Goal: Transaction & Acquisition: Purchase product/service

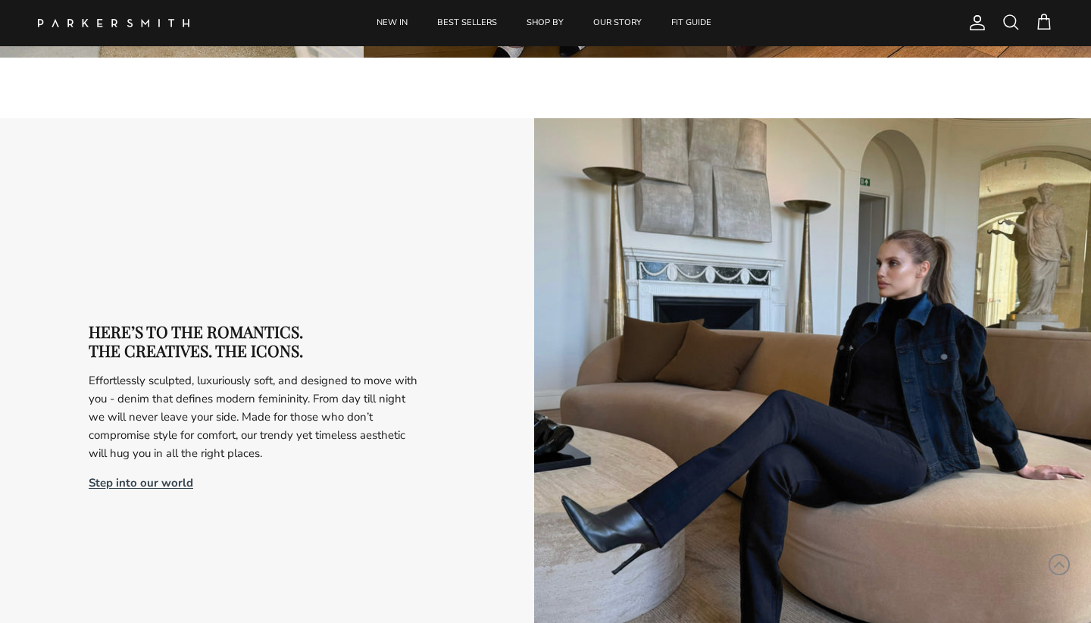
scroll to position [2742, 0]
click at [117, 21] on img at bounding box center [114, 23] width 152 height 8
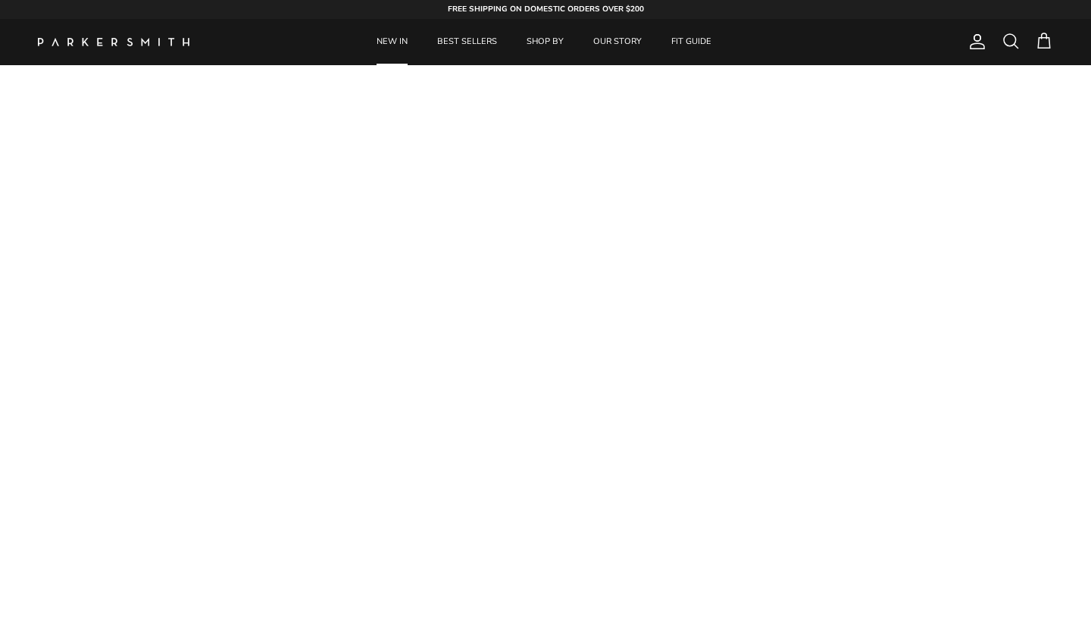
click at [399, 41] on link "NEW IN" at bounding box center [392, 42] width 58 height 46
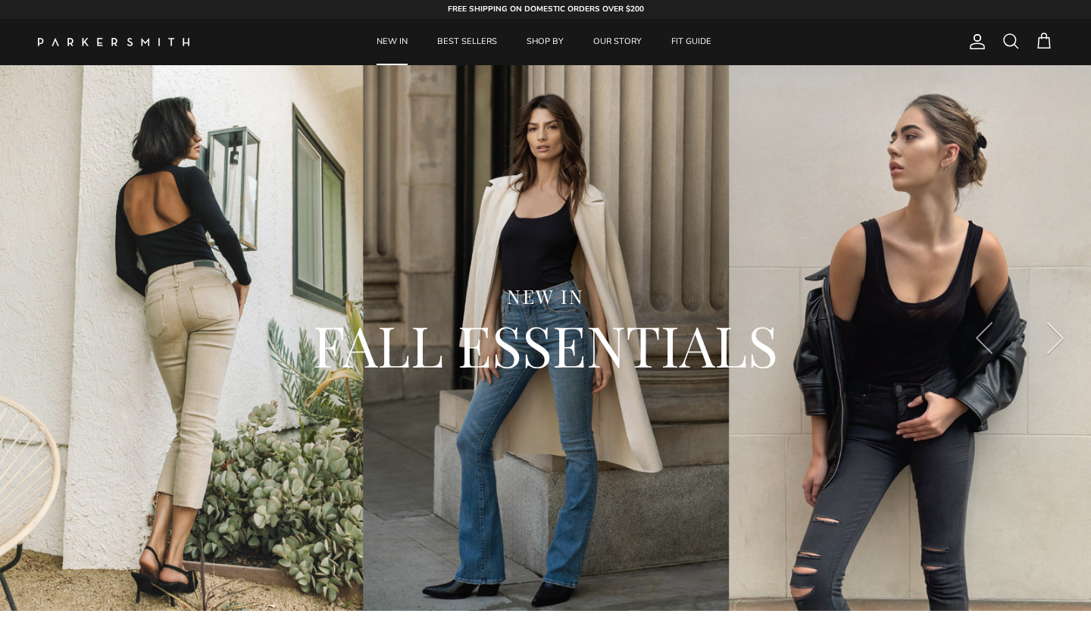
click at [1007, 45] on span at bounding box center [1011, 41] width 18 height 18
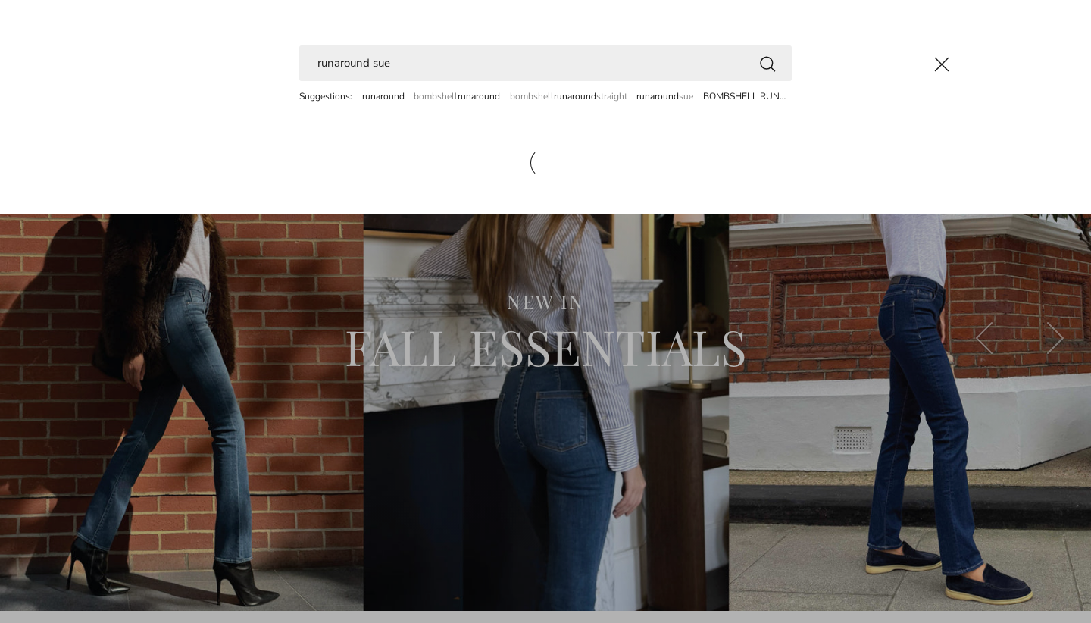
type input "runaround sue"
click at [768, 63] on button "Search" at bounding box center [768, 63] width 18 height 19
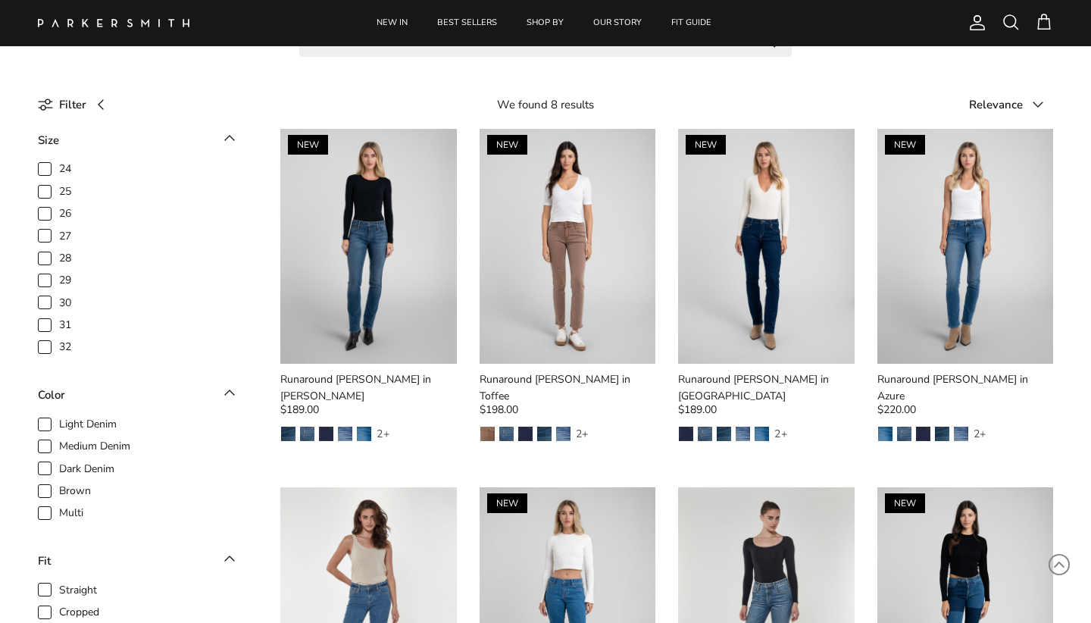
scroll to position [86, 0]
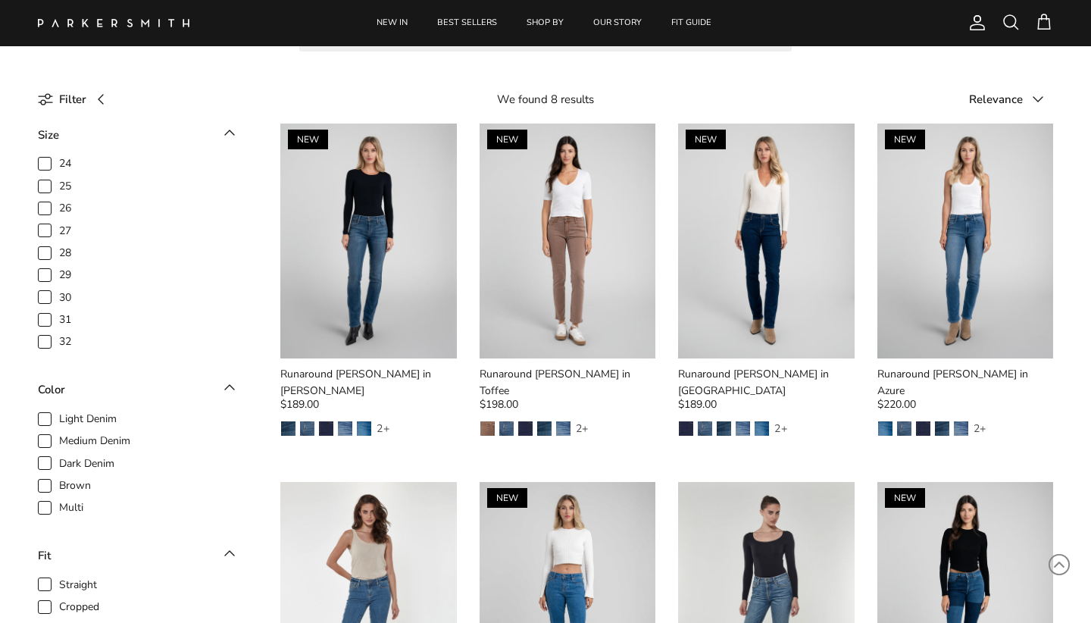
click at [59, 272] on span "29" at bounding box center [65, 275] width 12 height 15
click at [58, 268] on input "29" at bounding box center [59, 268] width 2 height 2
checkbox input "true"
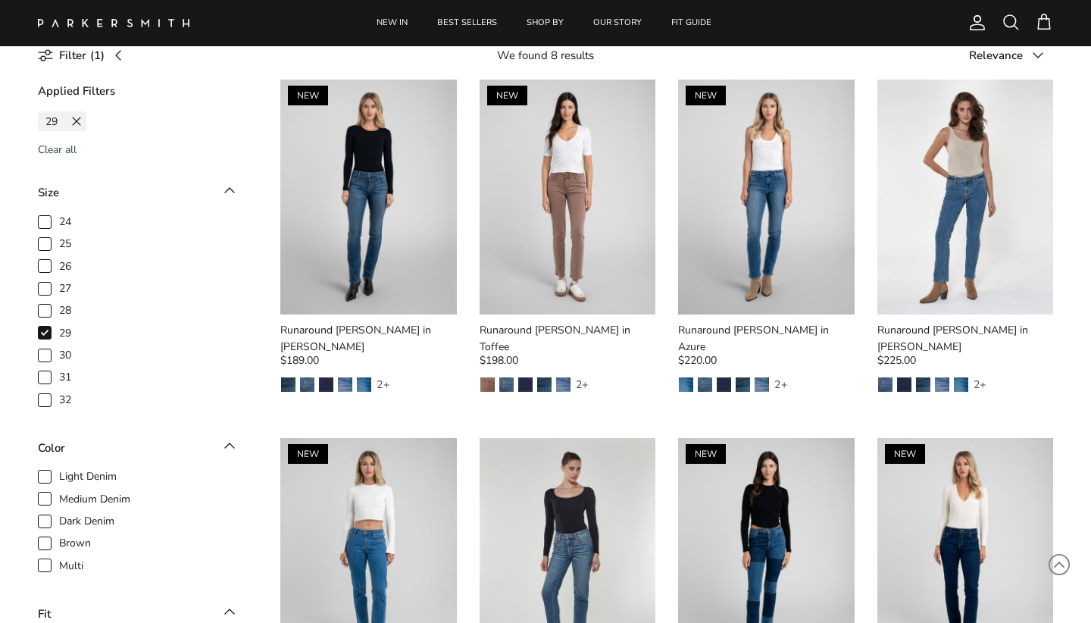
scroll to position [131, 0]
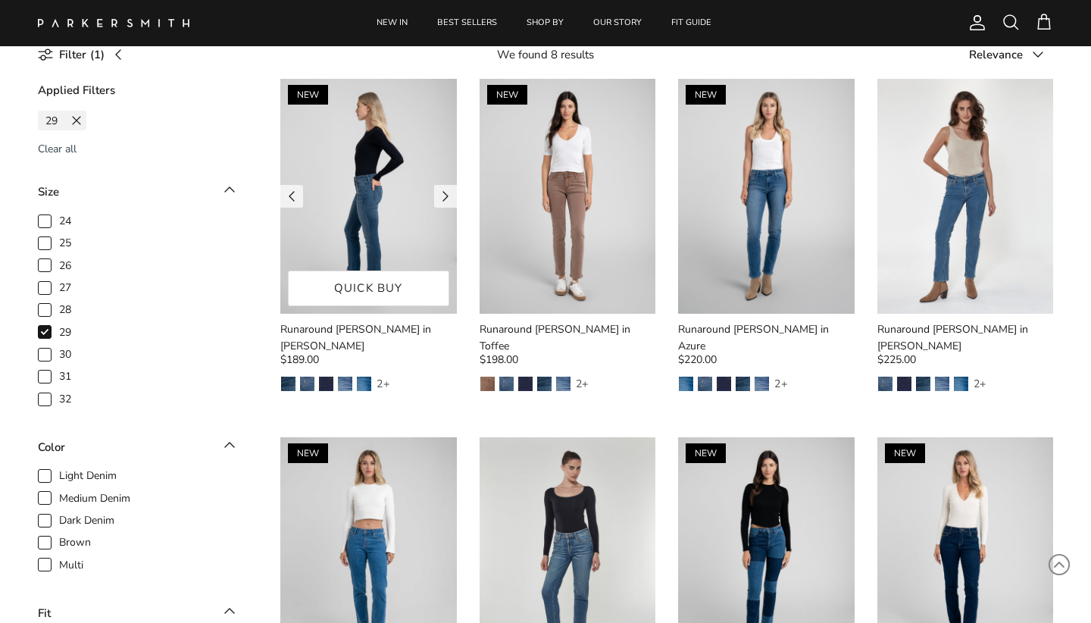
click at [390, 210] on img at bounding box center [368, 196] width 177 height 235
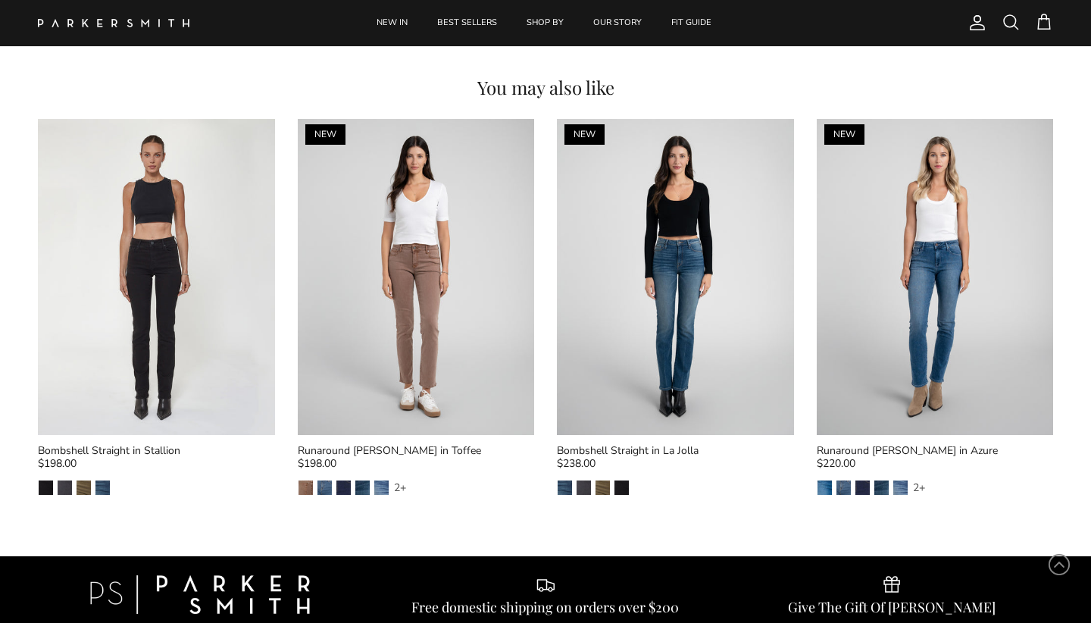
scroll to position [1773, 0]
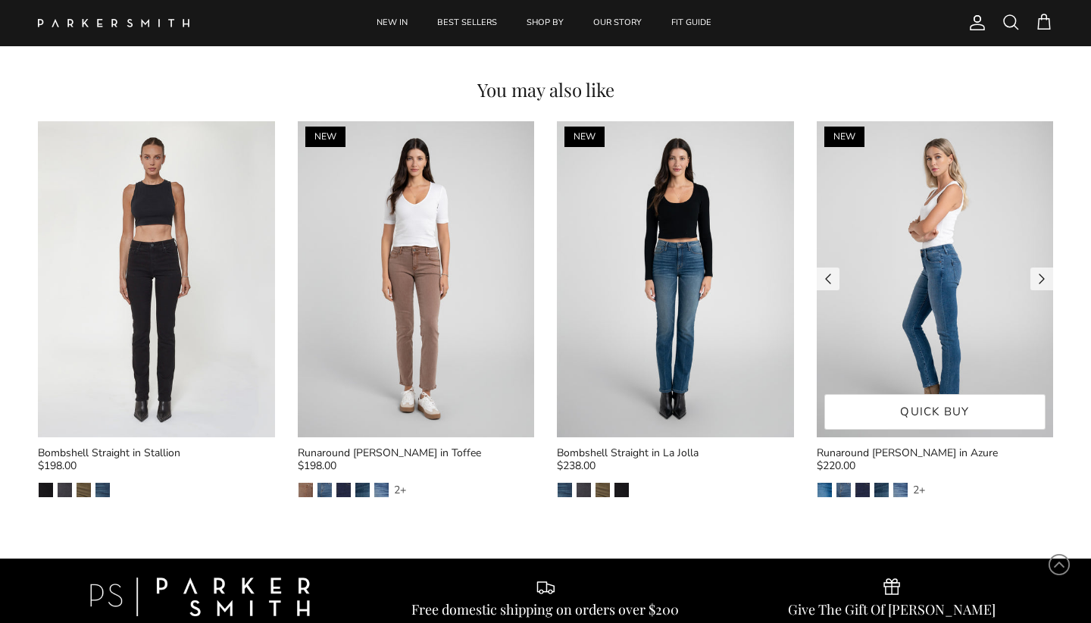
click at [937, 392] on img at bounding box center [935, 279] width 237 height 316
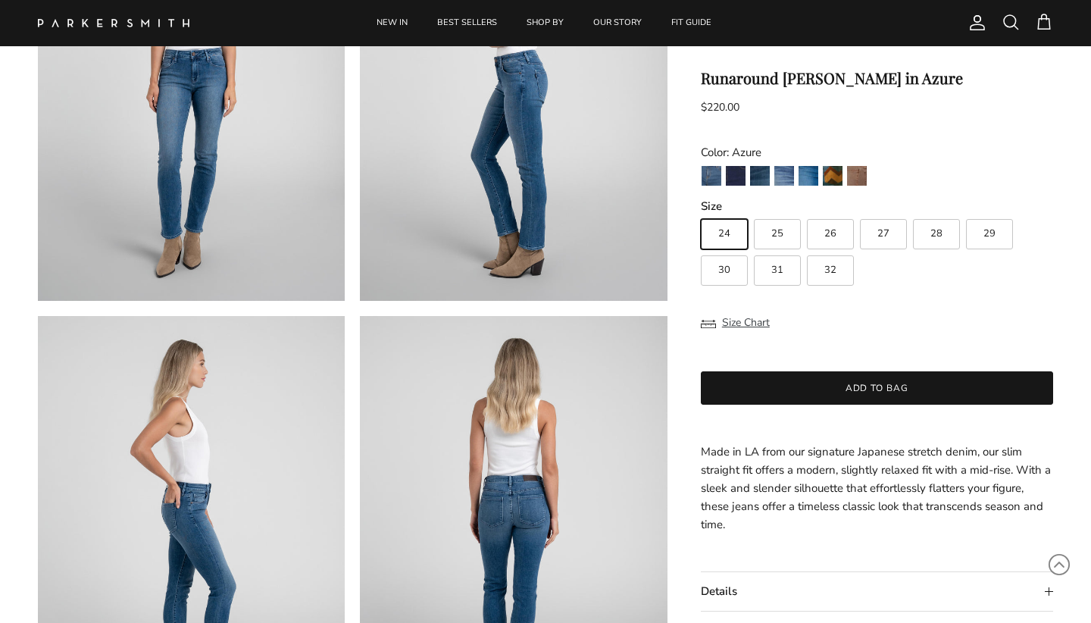
scroll to position [214, 0]
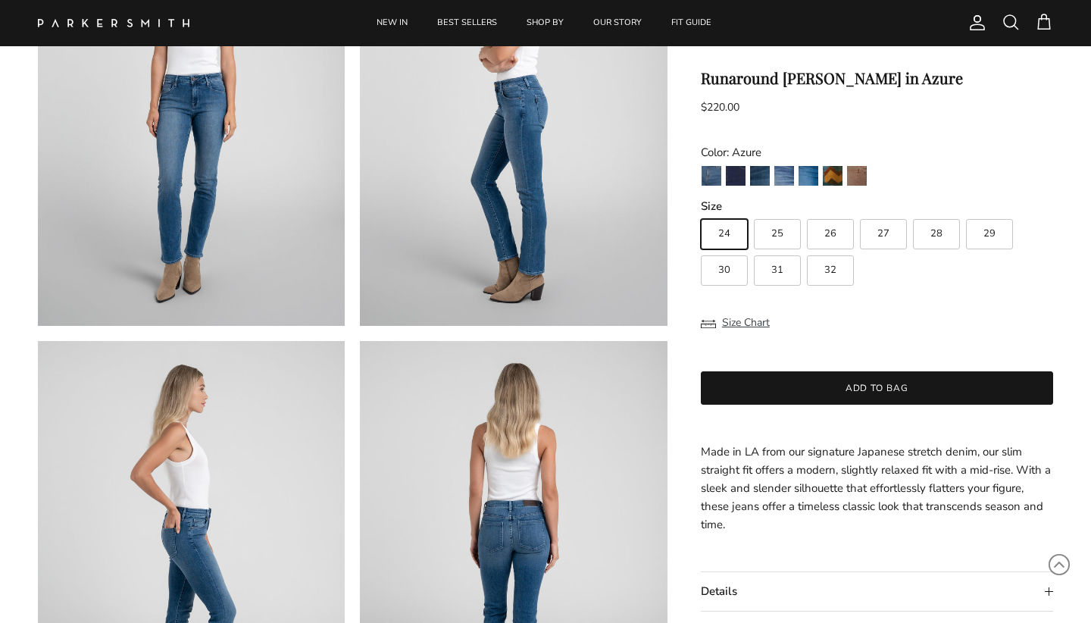
click at [995, 235] on span "29" at bounding box center [990, 234] width 12 height 10
click at [701, 213] on input "29" at bounding box center [700, 212] width 1 height 1
radio input "true"
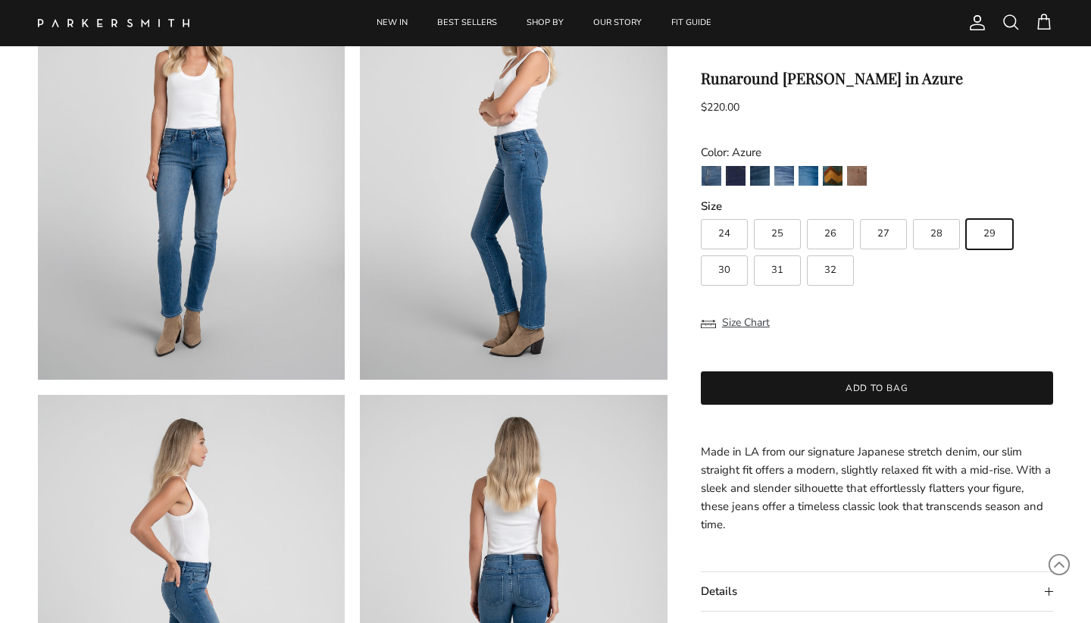
scroll to position [159, 0]
click at [800, 265] on label "31" at bounding box center [777, 270] width 47 height 30
click at [701, 213] on input "31" at bounding box center [700, 212] width 1 height 1
radio input "true"
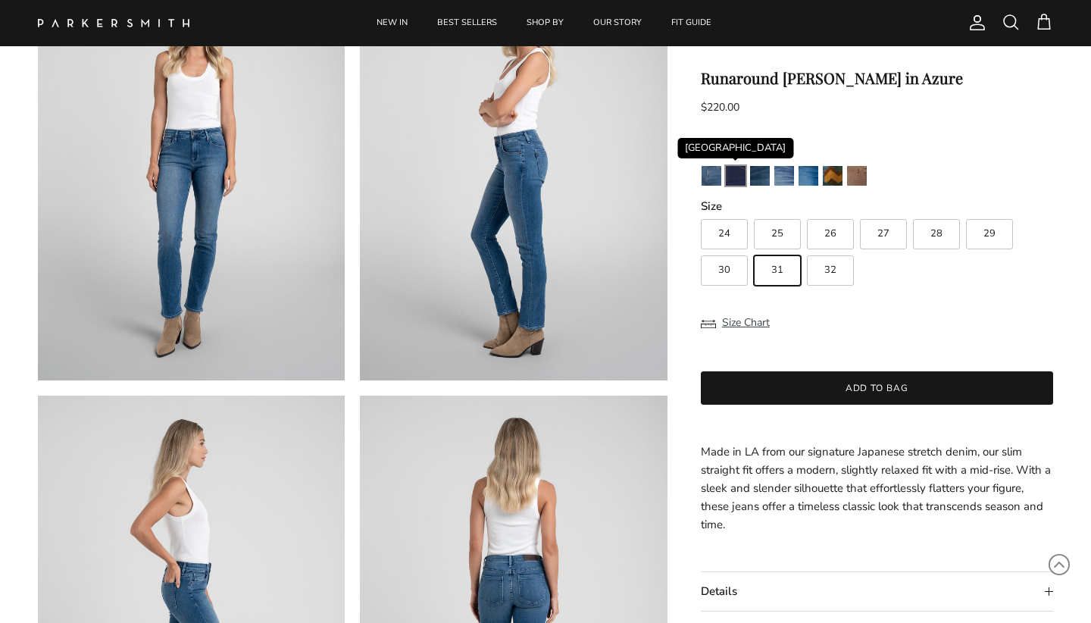
click at [734, 178] on img "Camden" at bounding box center [736, 176] width 20 height 20
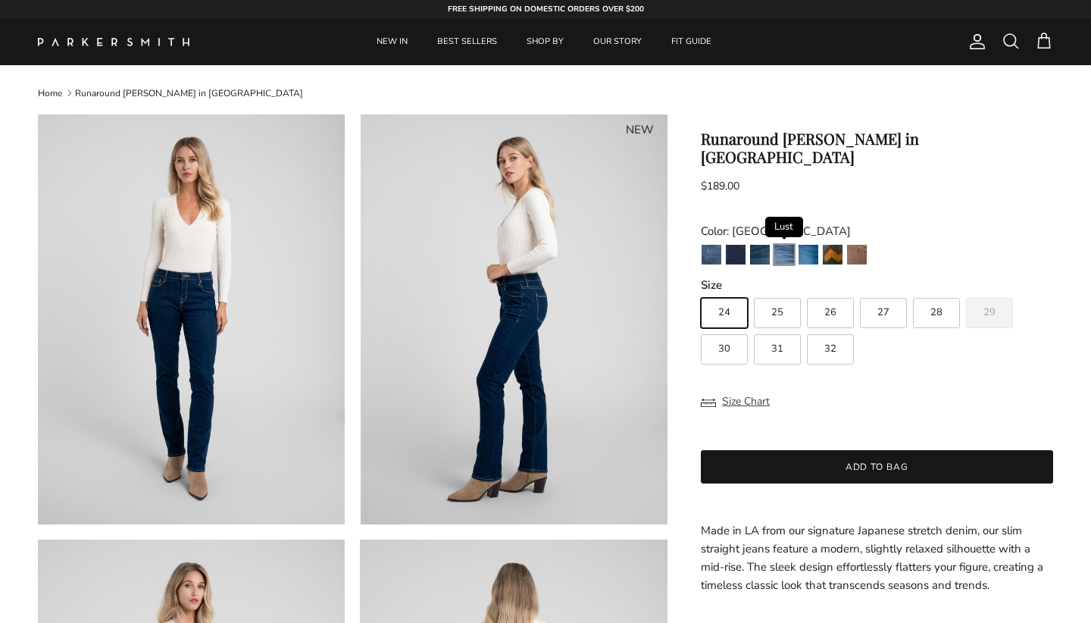
click at [781, 245] on img "Lust" at bounding box center [785, 255] width 20 height 20
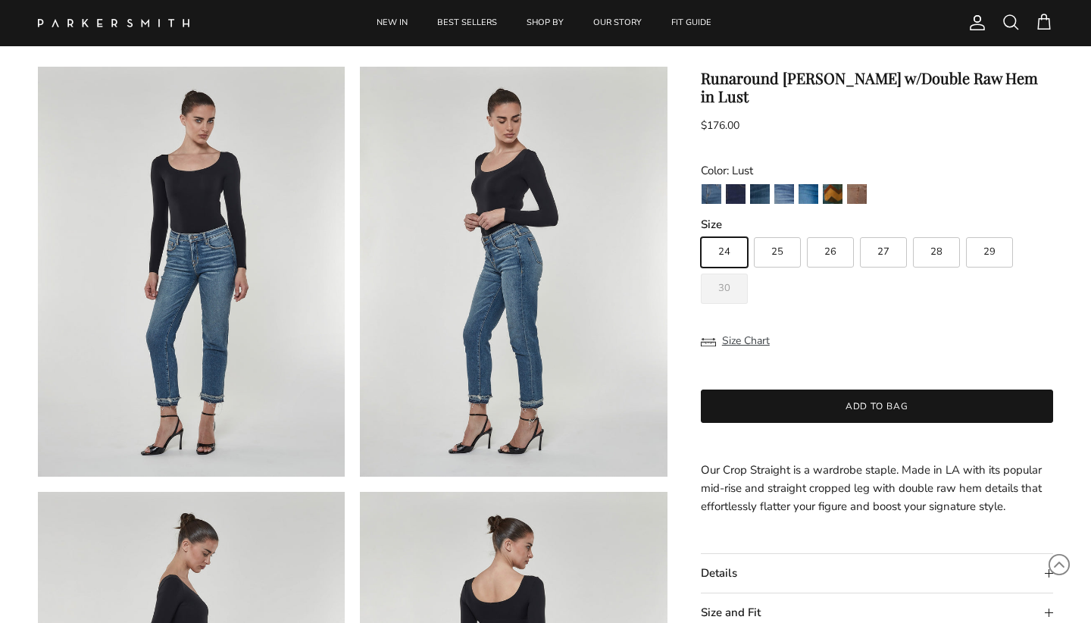
scroll to position [53, 0]
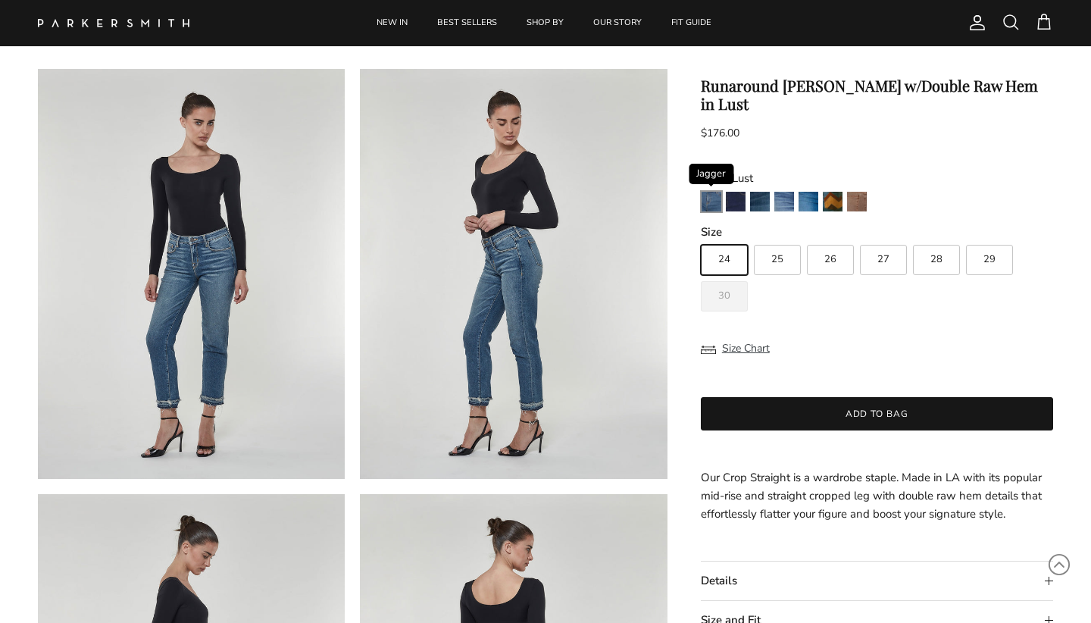
click at [710, 192] on img "Jagger" at bounding box center [712, 202] width 20 height 20
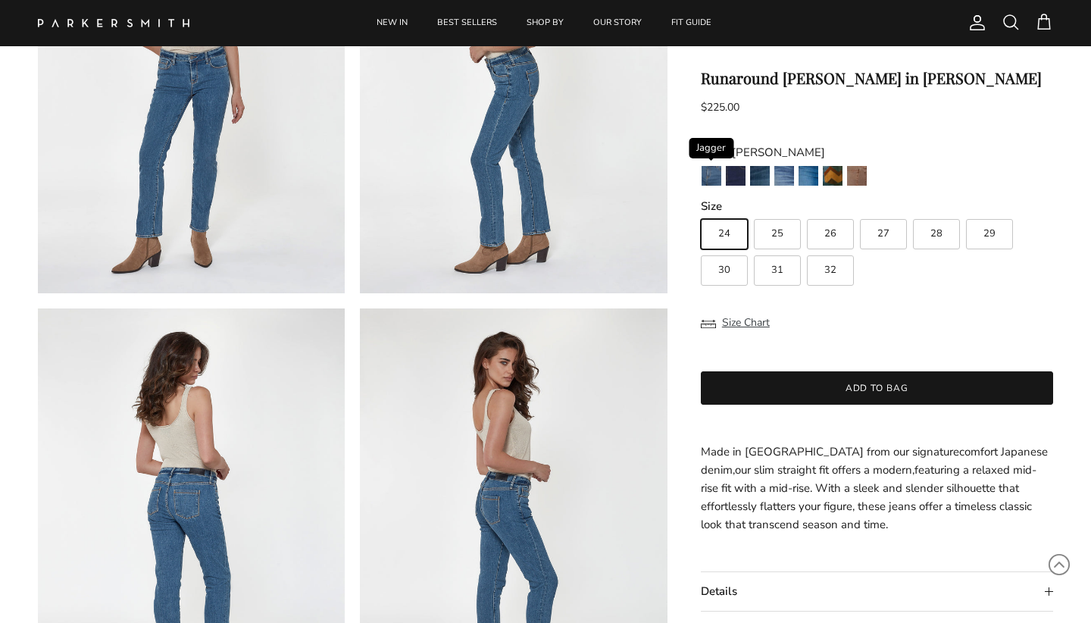
scroll to position [247, 0]
click at [807, 177] on img "Azure" at bounding box center [809, 176] width 20 height 20
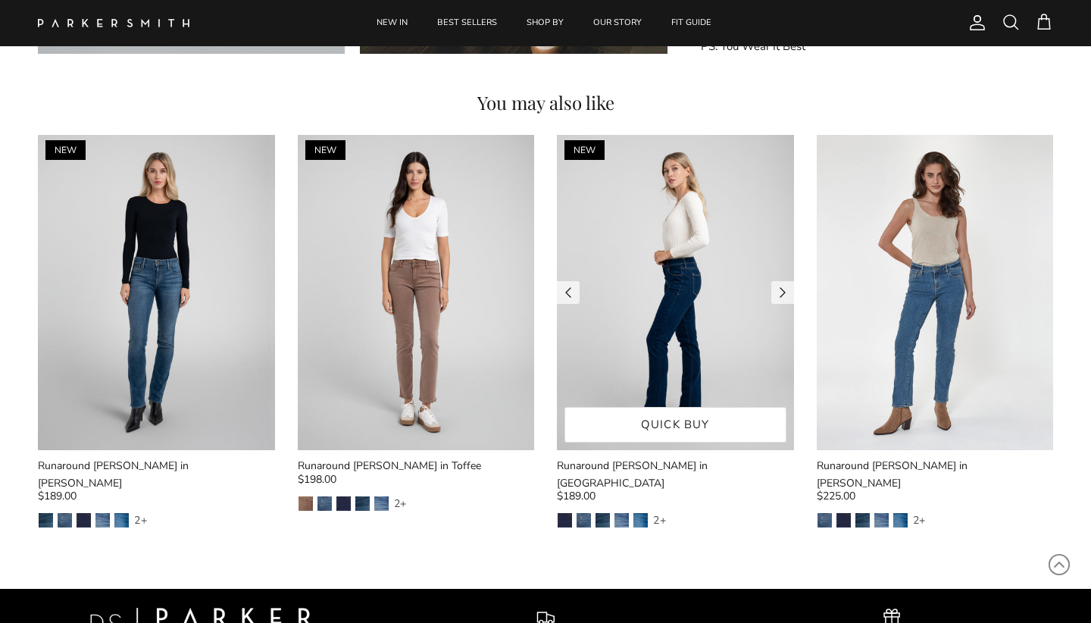
scroll to position [1811, 0]
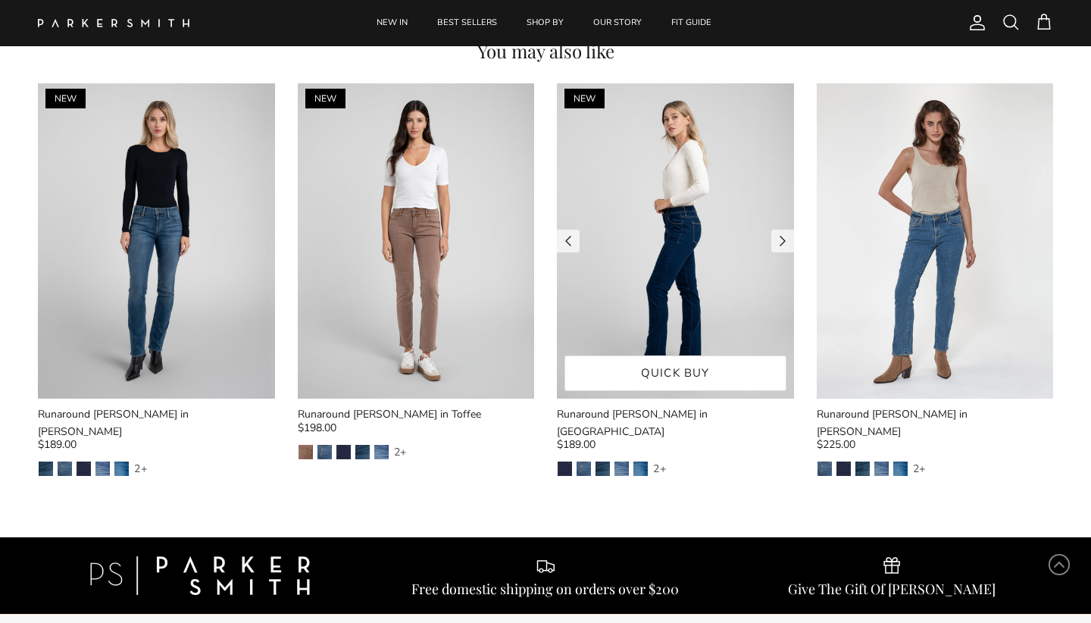
click at [688, 274] on img at bounding box center [675, 241] width 237 height 316
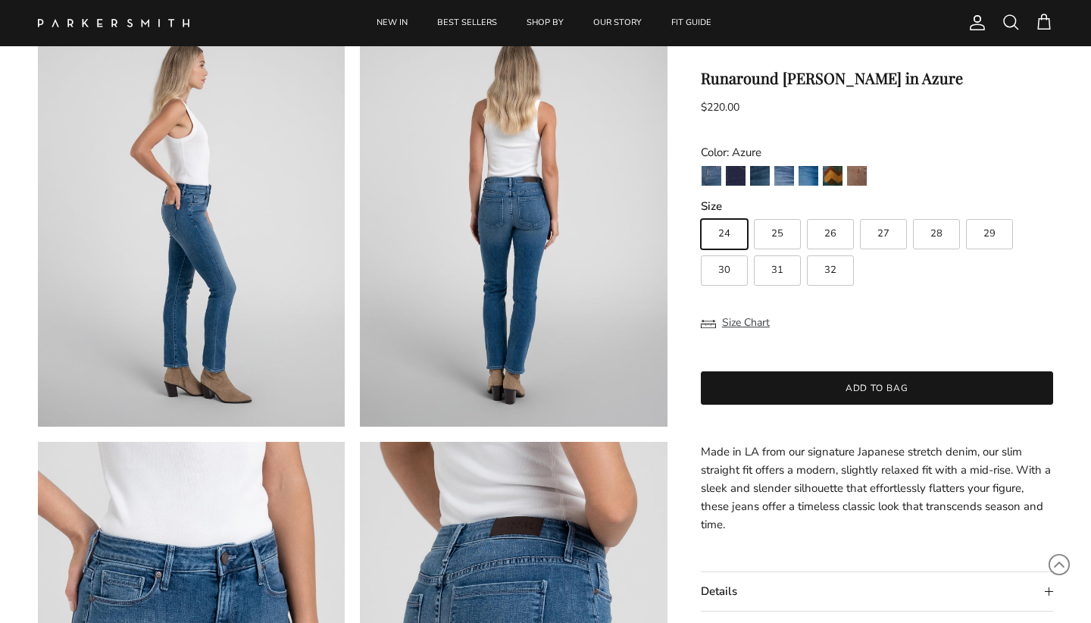
scroll to position [514, 0]
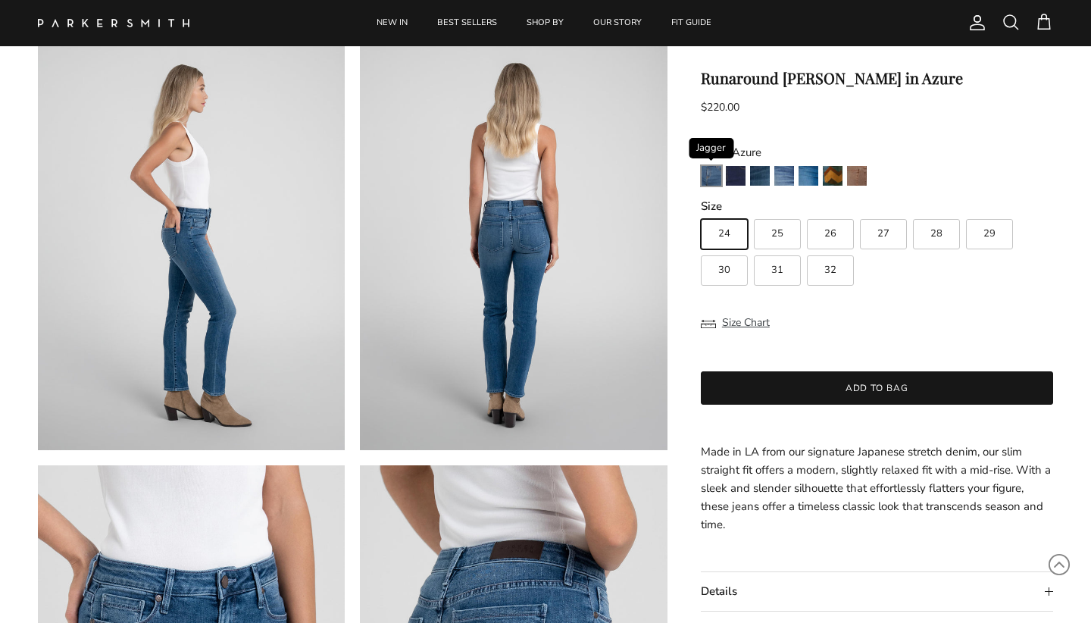
click at [712, 176] on img "Jagger" at bounding box center [712, 176] width 20 height 20
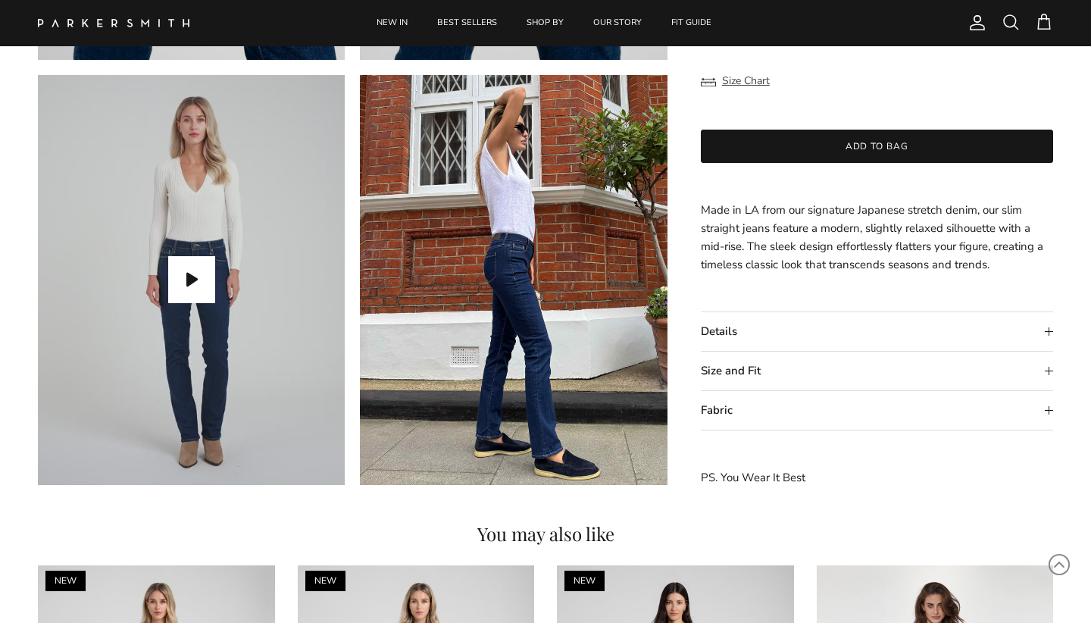
scroll to position [1330, 0]
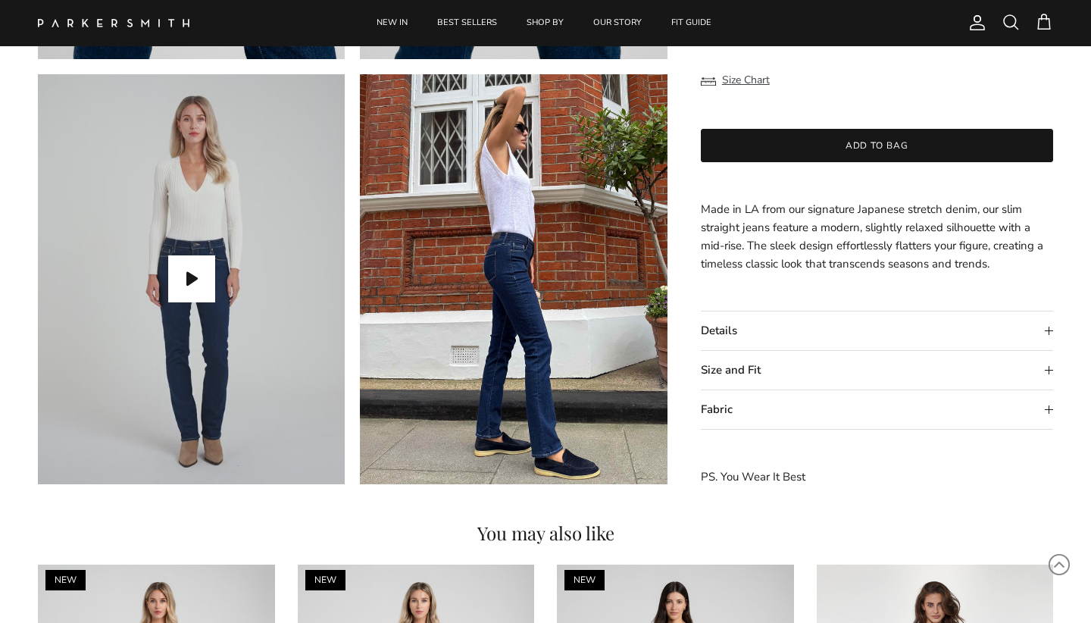
click at [578, 468] on img at bounding box center [513, 279] width 307 height 410
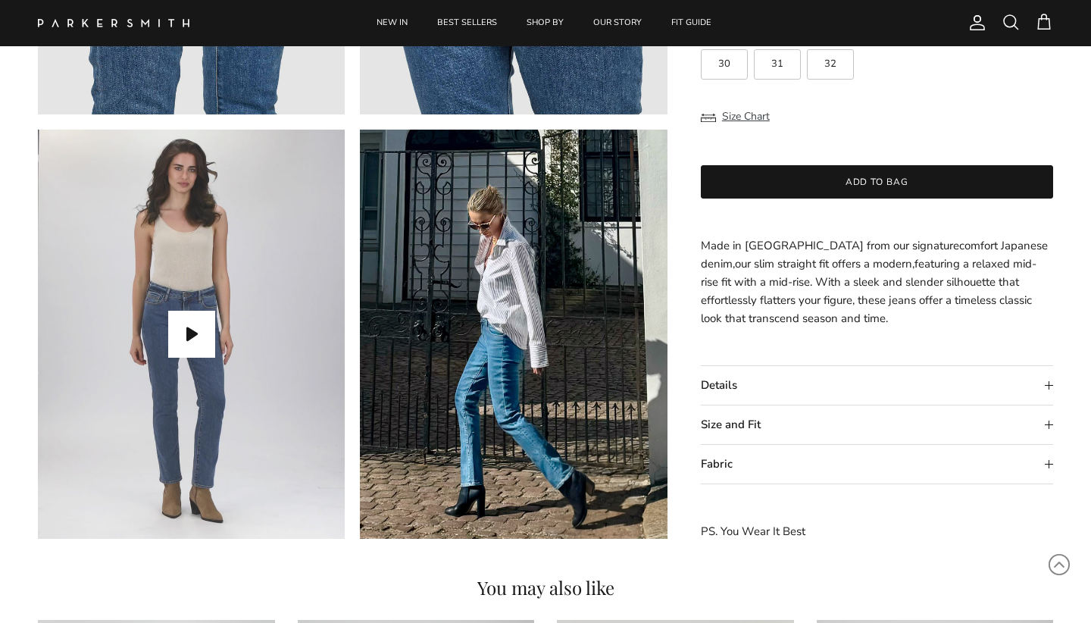
scroll to position [1192, 0]
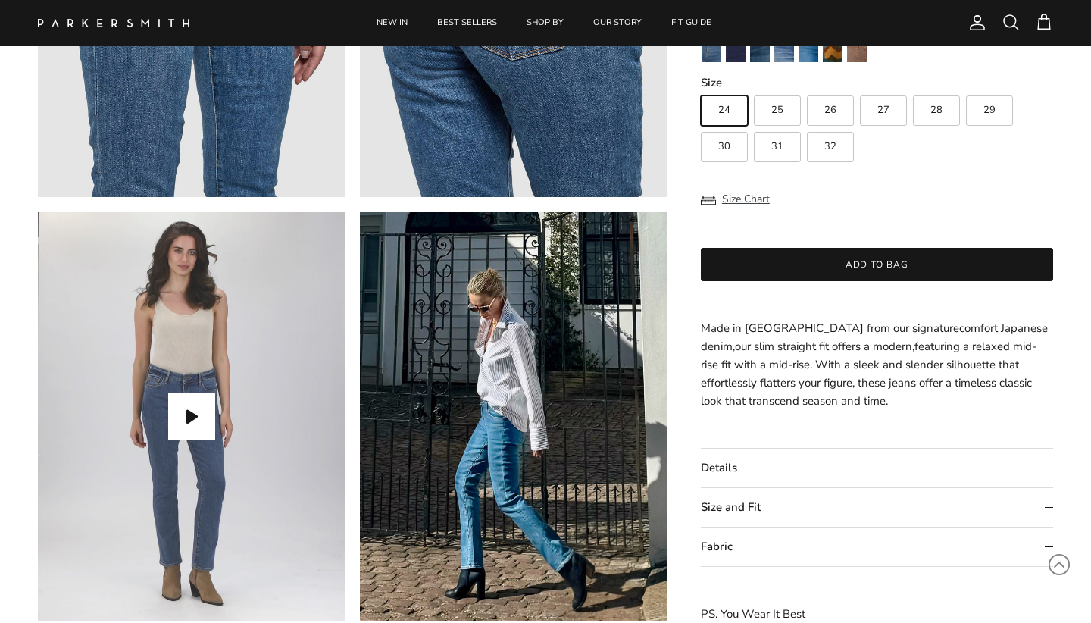
click at [1049, 508] on summary "Size and Fit" at bounding box center [877, 507] width 352 height 39
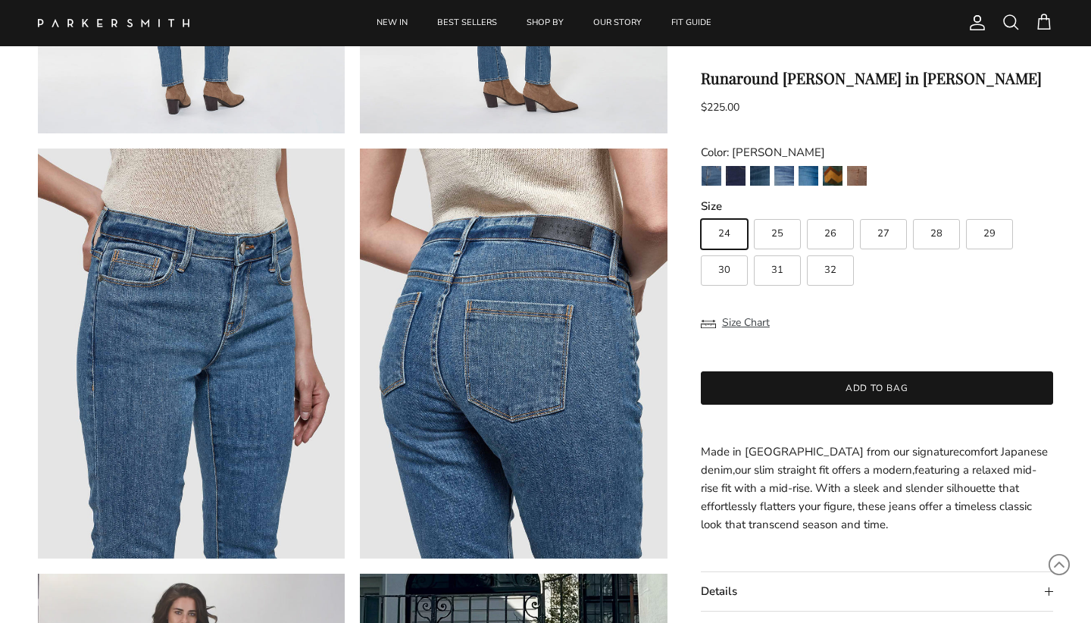
scroll to position [822, 0]
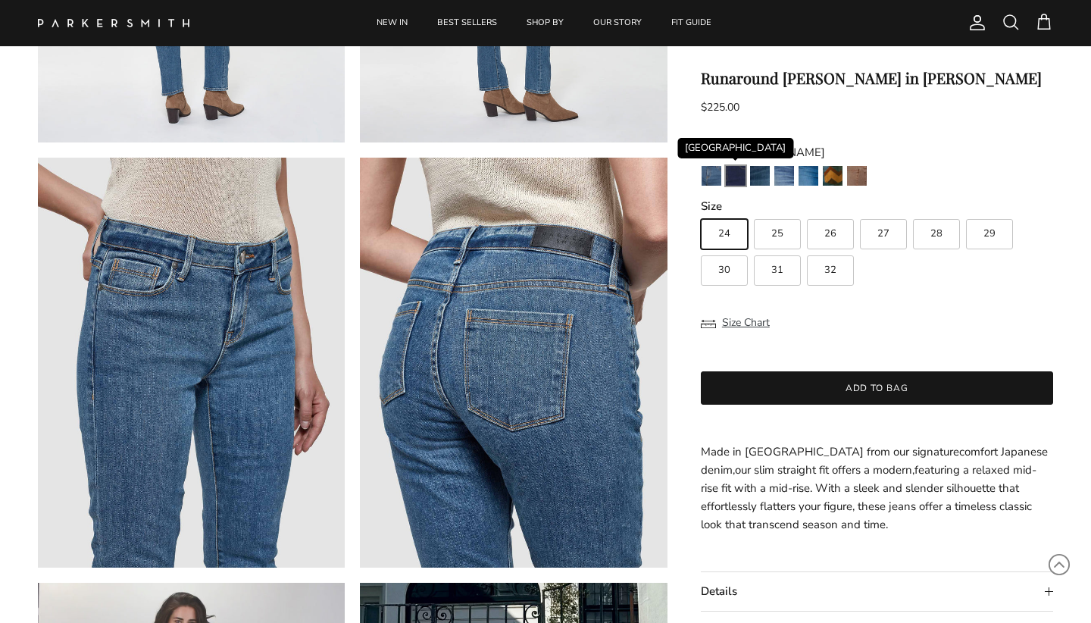
click at [739, 174] on img "Camden" at bounding box center [736, 176] width 20 height 20
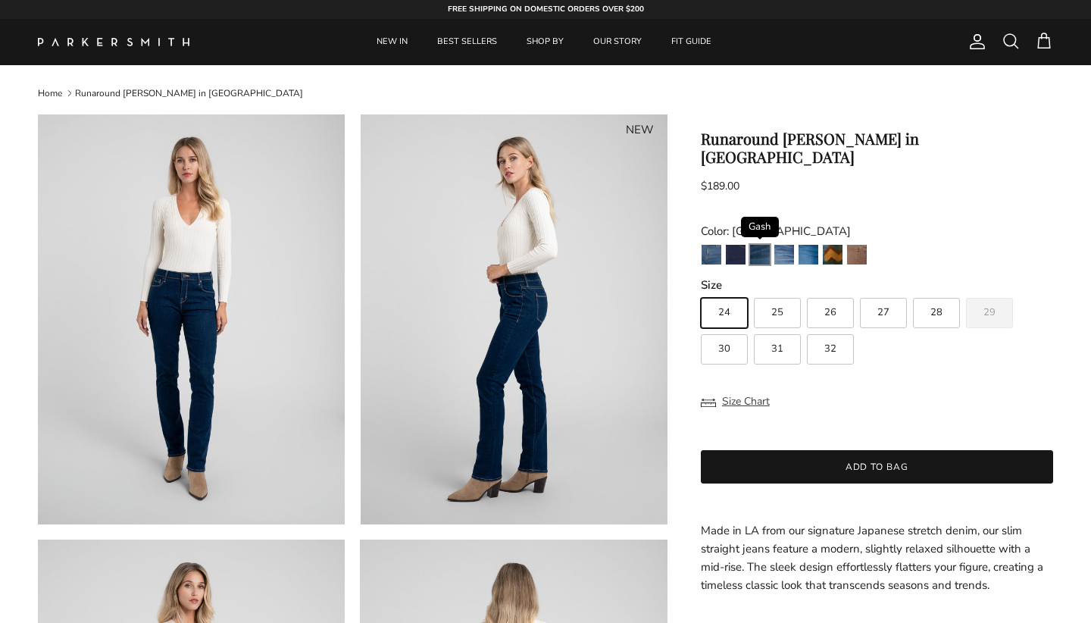
click at [765, 245] on img "Gash" at bounding box center [760, 255] width 20 height 20
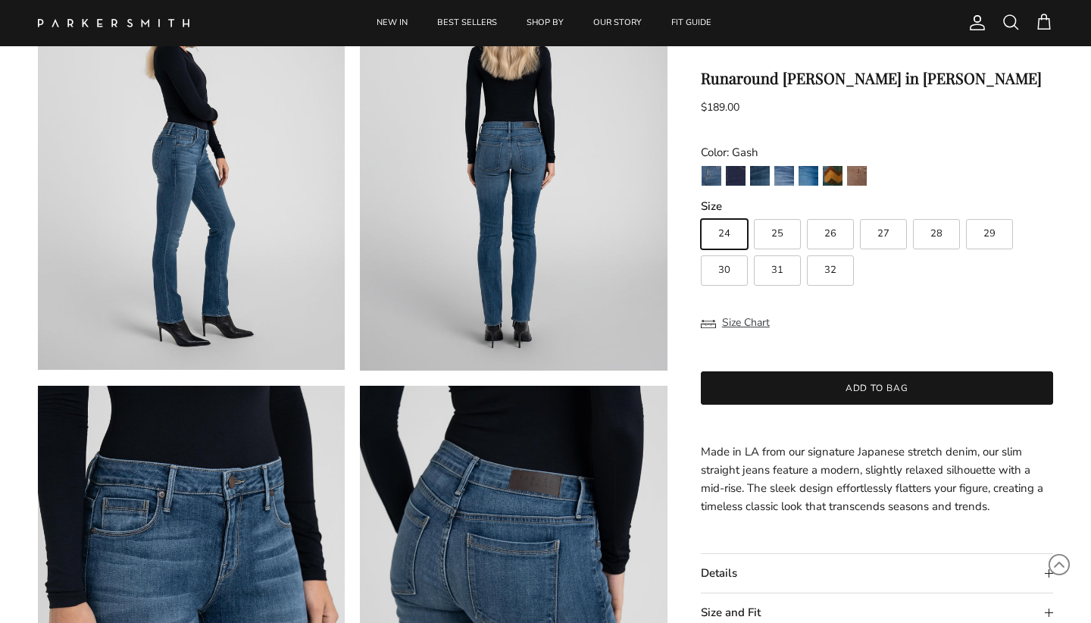
scroll to position [591, 0]
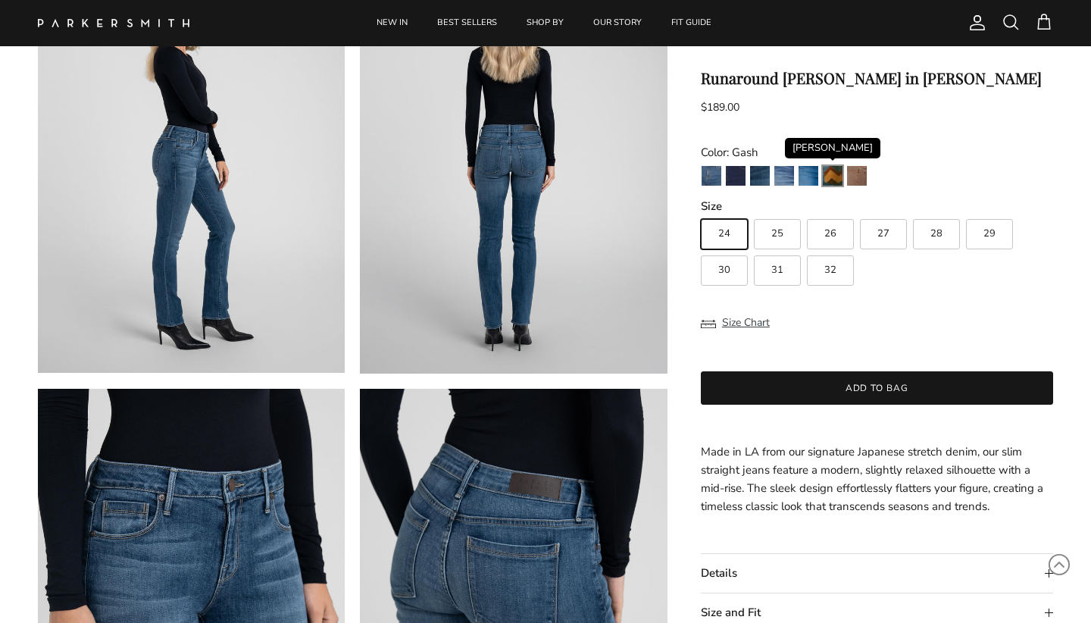
click at [834, 175] on img "Fairchild" at bounding box center [833, 176] width 20 height 20
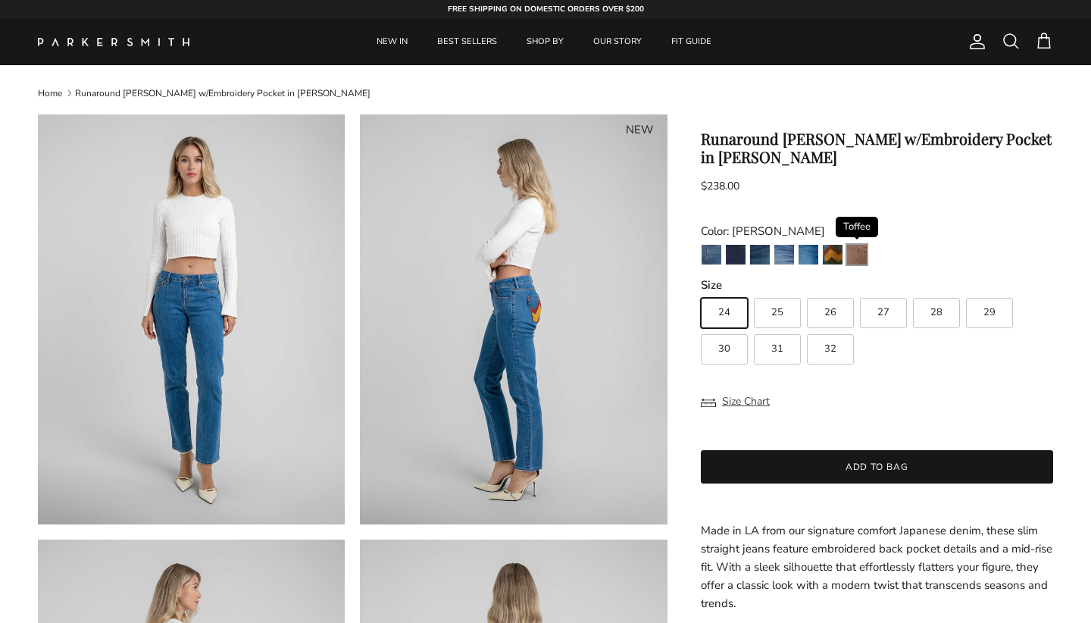
click at [861, 249] on img "Toffee" at bounding box center [857, 255] width 20 height 20
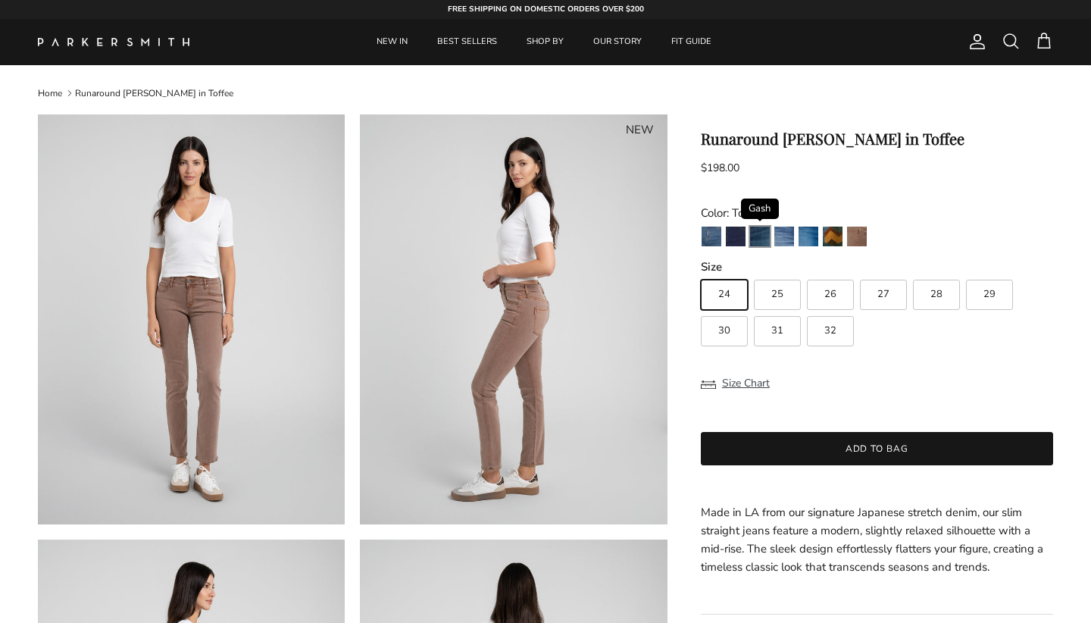
click at [762, 239] on img "Gash" at bounding box center [760, 237] width 20 height 20
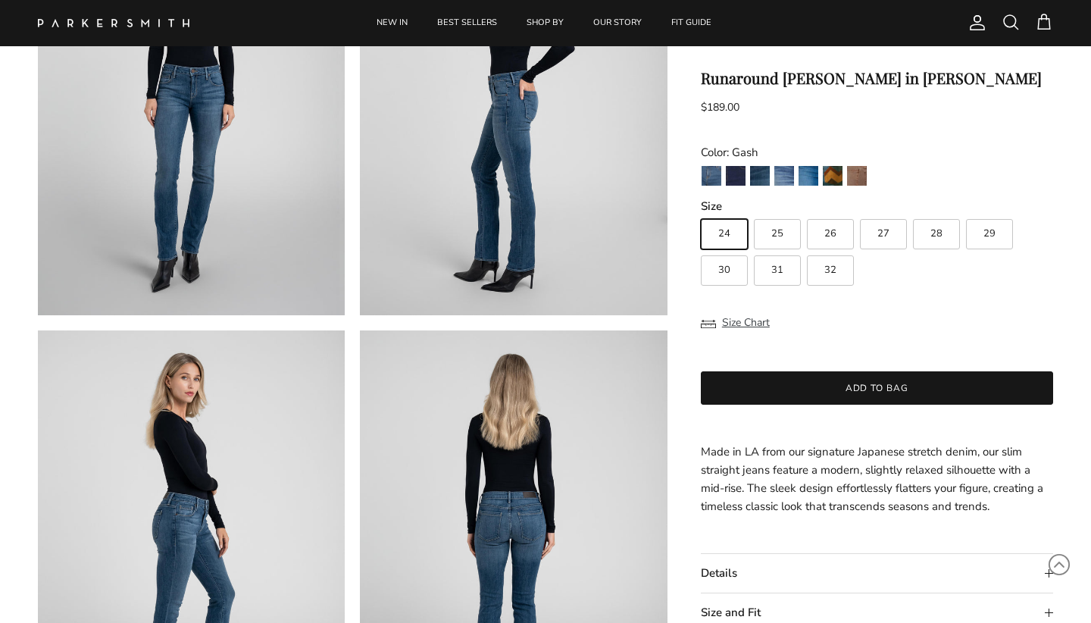
scroll to position [224, 0]
click at [806, 182] on img "Azure" at bounding box center [809, 176] width 20 height 20
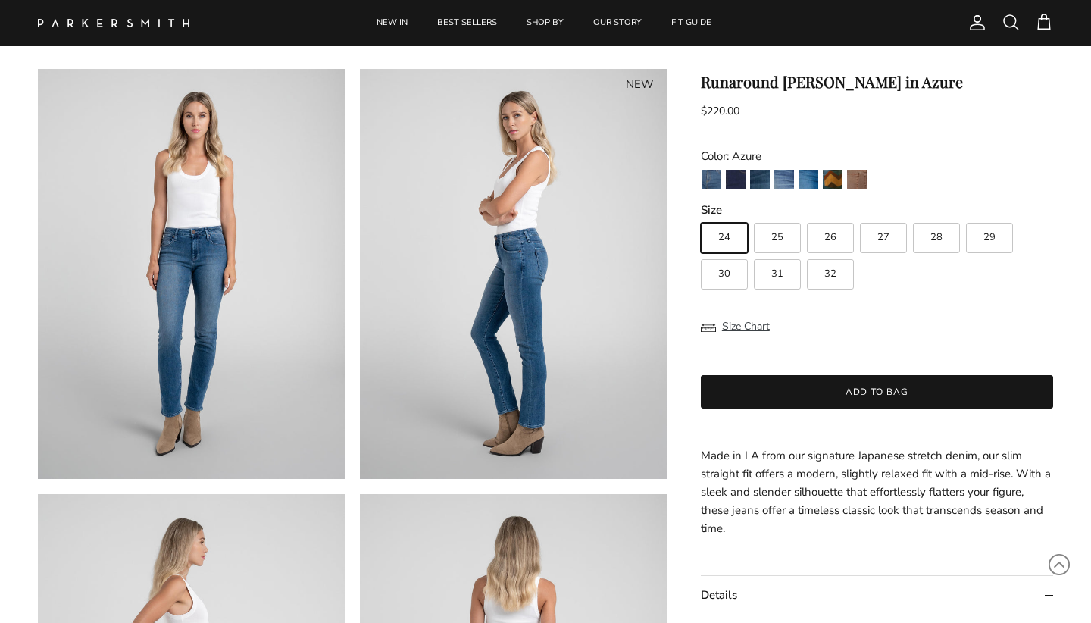
scroll to position [45, 0]
